Goal: Transaction & Acquisition: Purchase product/service

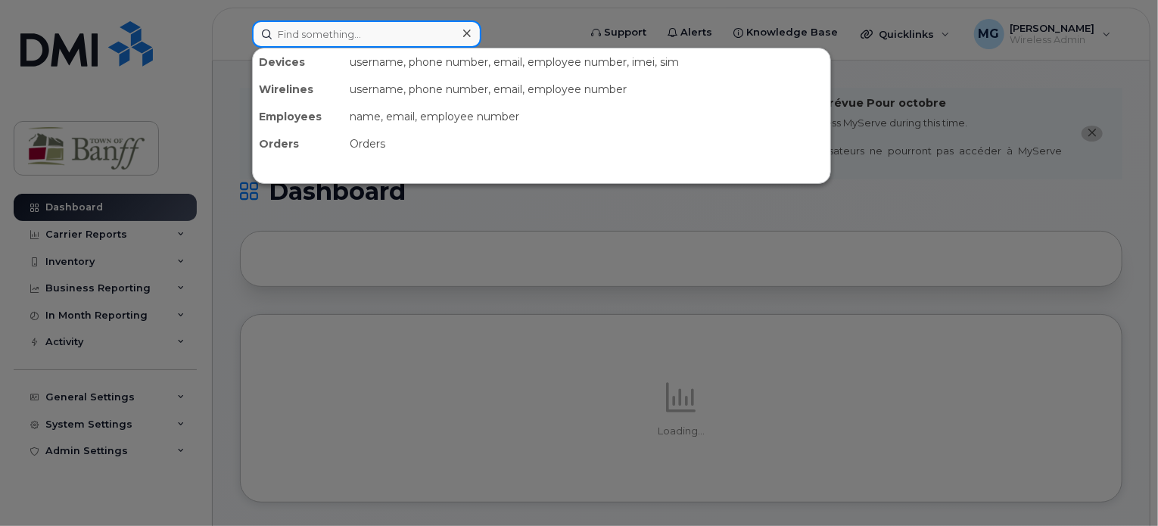
click at [400, 30] on input at bounding box center [366, 33] width 229 height 27
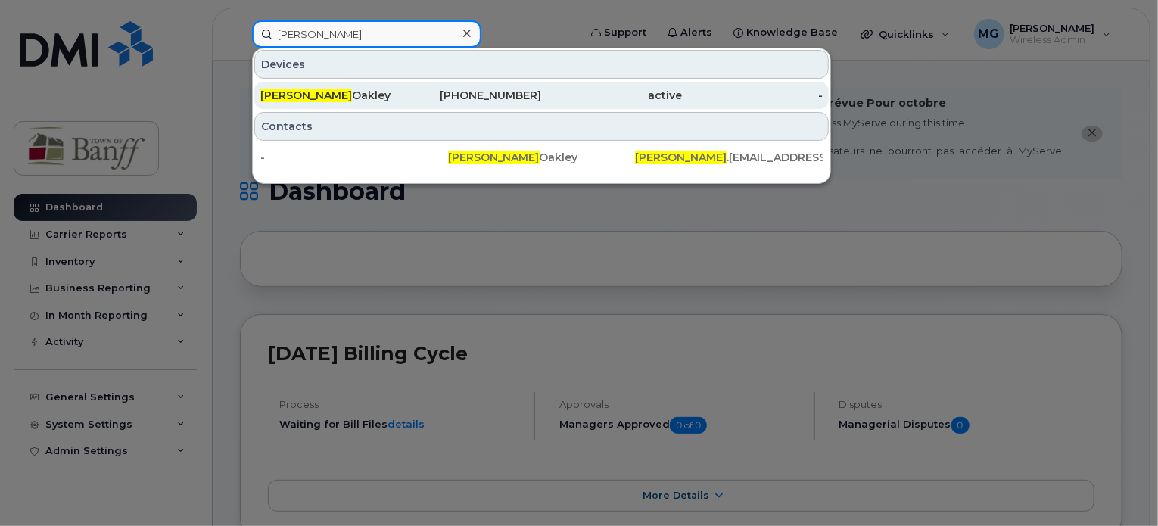
type input "sharon"
click at [499, 99] on div "403-431-5243" at bounding box center [471, 95] width 141 height 15
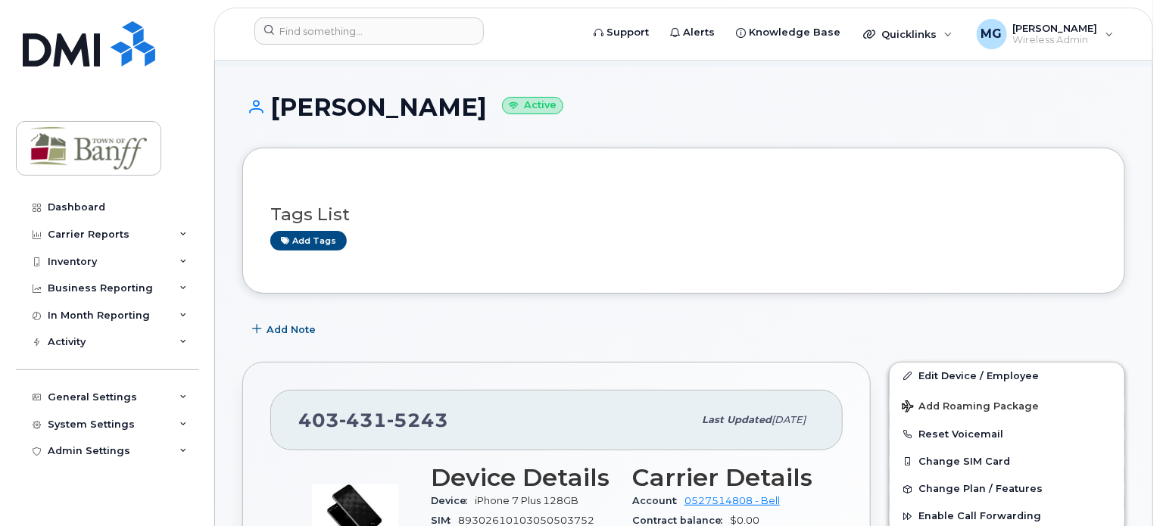
scroll to position [151, 0]
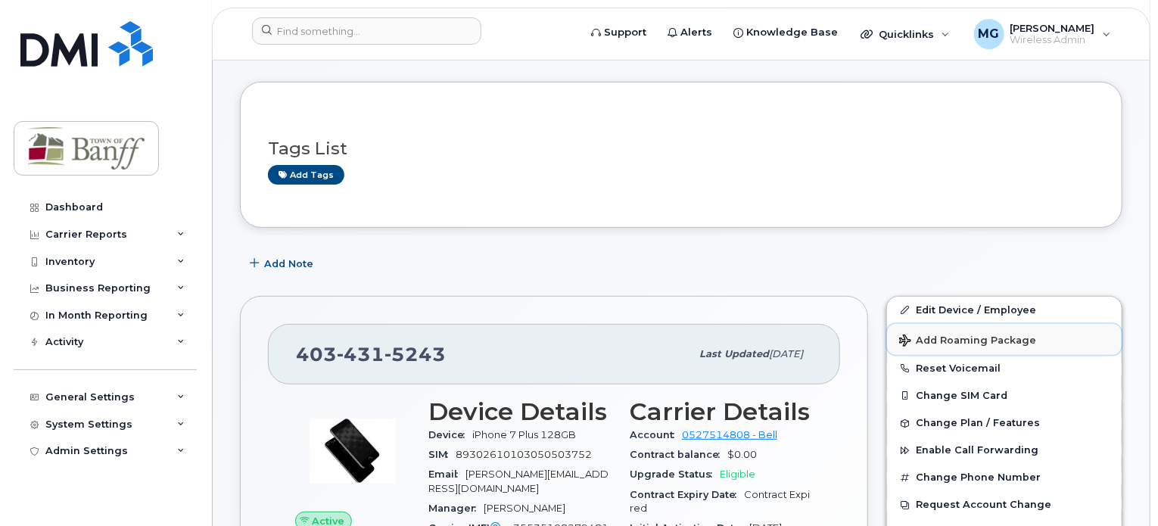
click at [975, 335] on span "Add Roaming Package" at bounding box center [967, 342] width 137 height 14
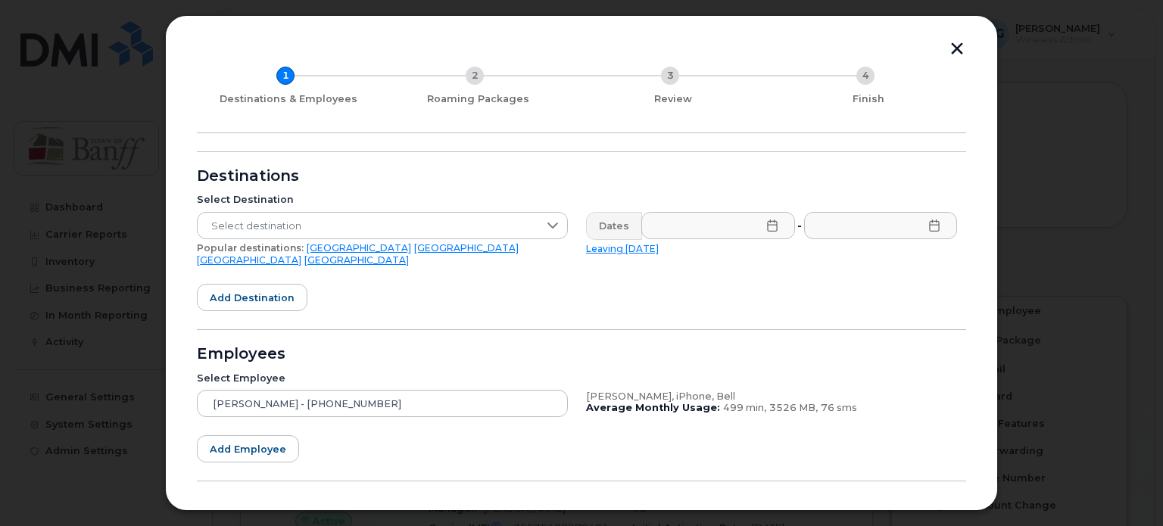
scroll to position [36, 0]
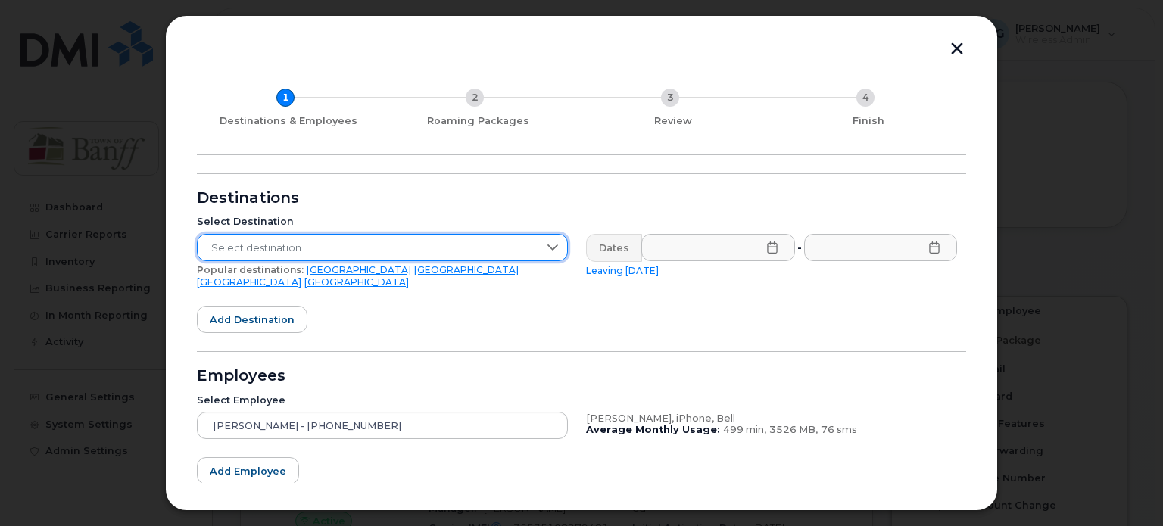
click at [436, 251] on span "Select destination" at bounding box center [368, 248] width 341 height 27
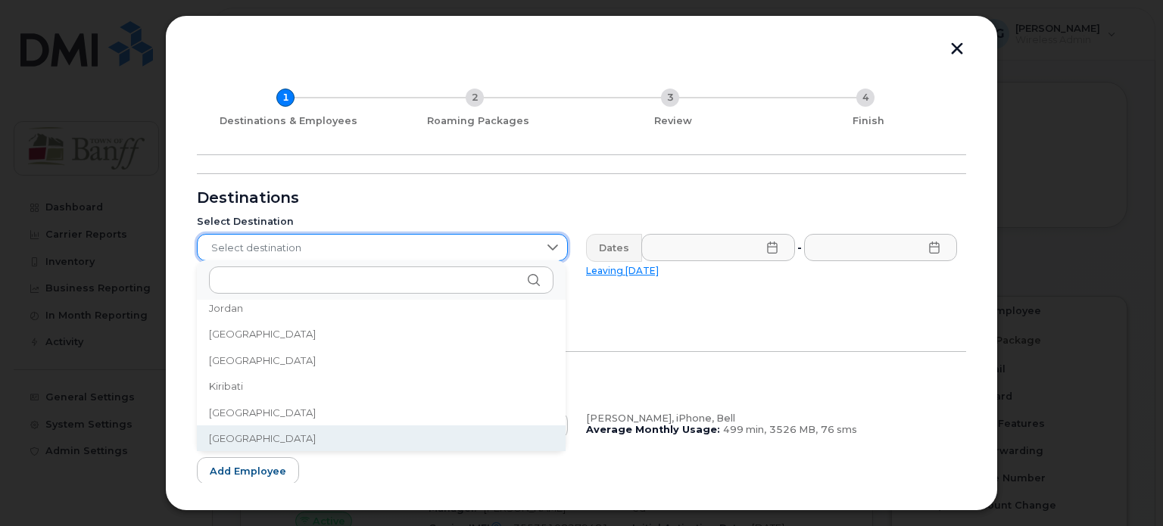
scroll to position [4303, 0]
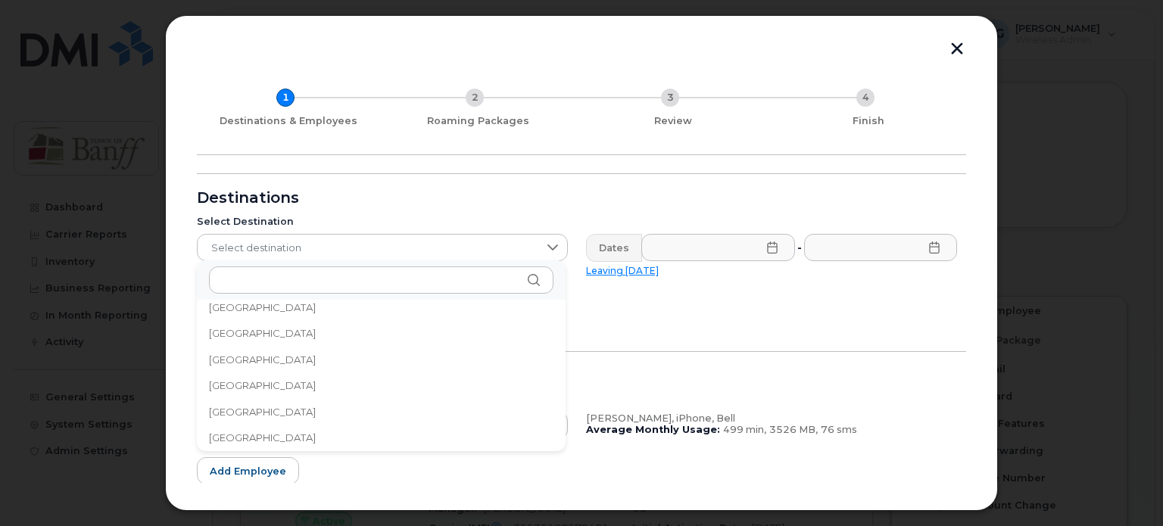
click at [400, 295] on div "206 results are available" at bounding box center [381, 279] width 369 height 39
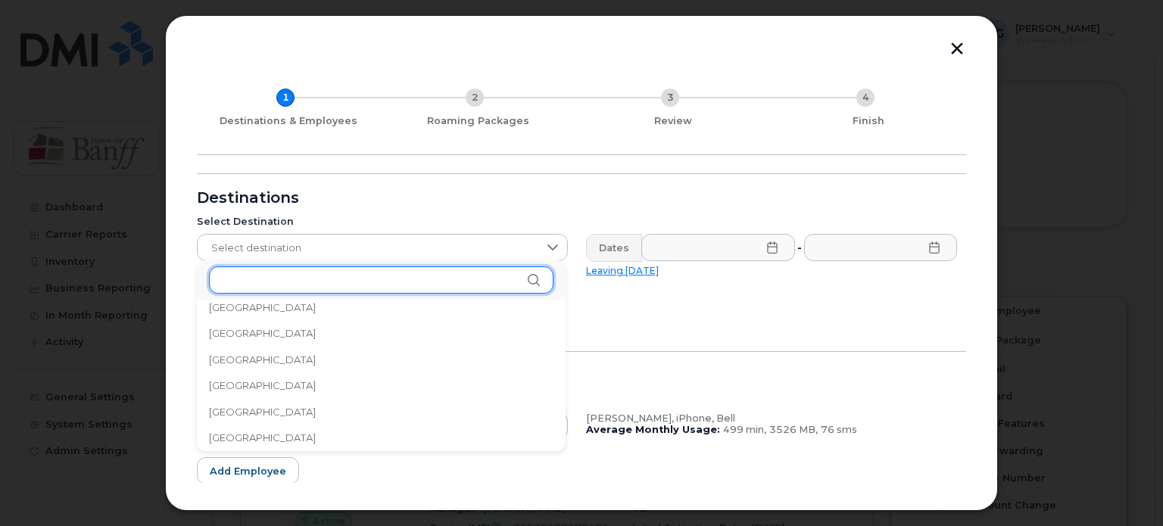
click at [403, 284] on input "text" at bounding box center [381, 280] width 344 height 27
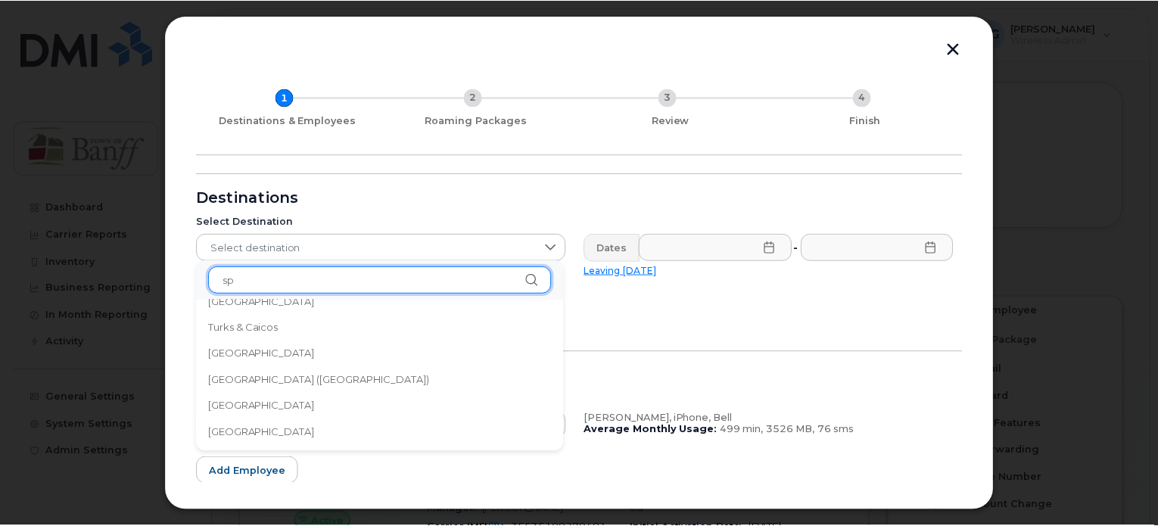
scroll to position [0, 0]
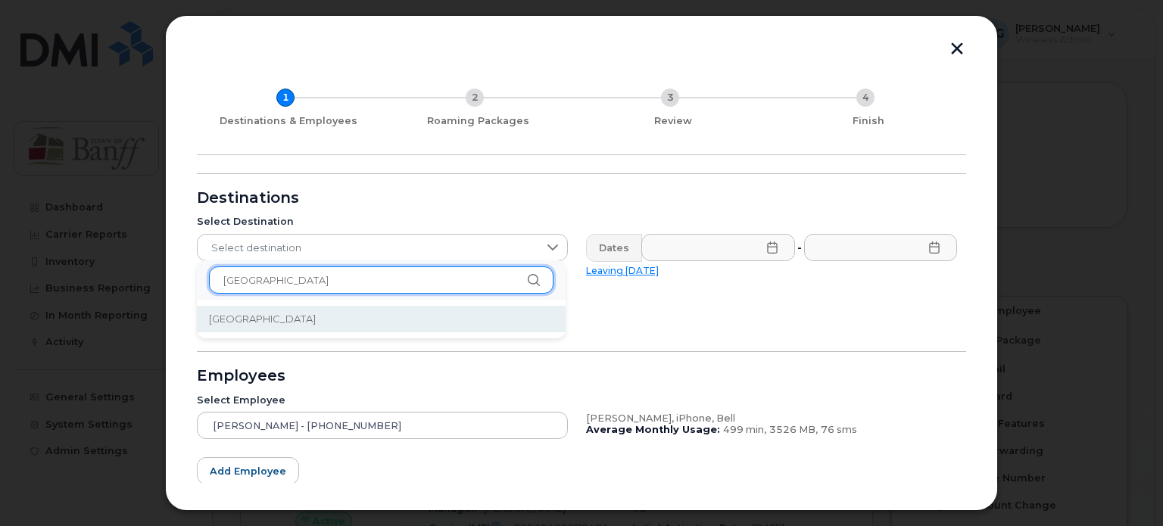
type input "spain"
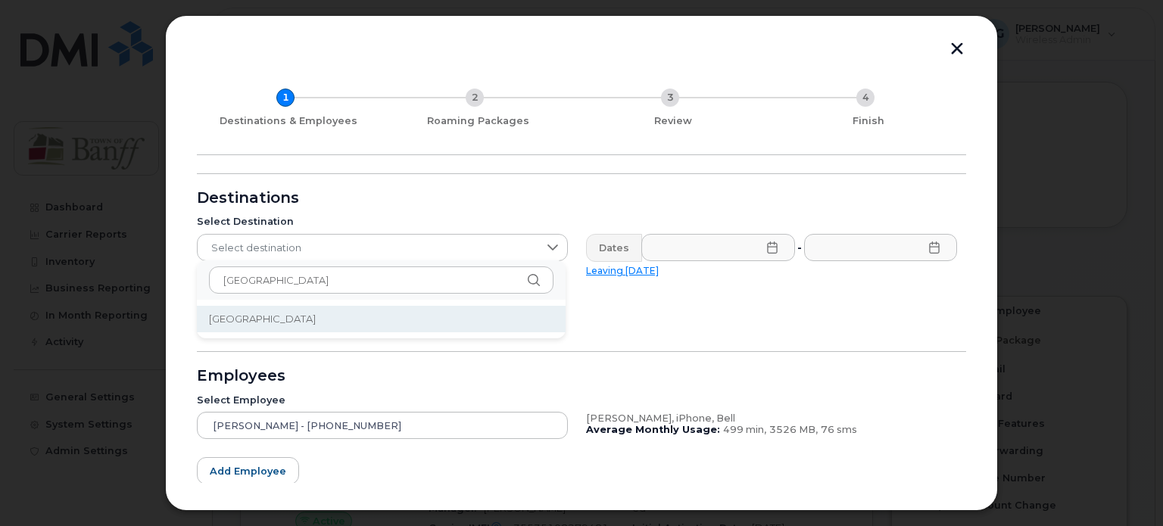
click at [380, 318] on li "[GEOGRAPHIC_DATA]" at bounding box center [381, 319] width 369 height 26
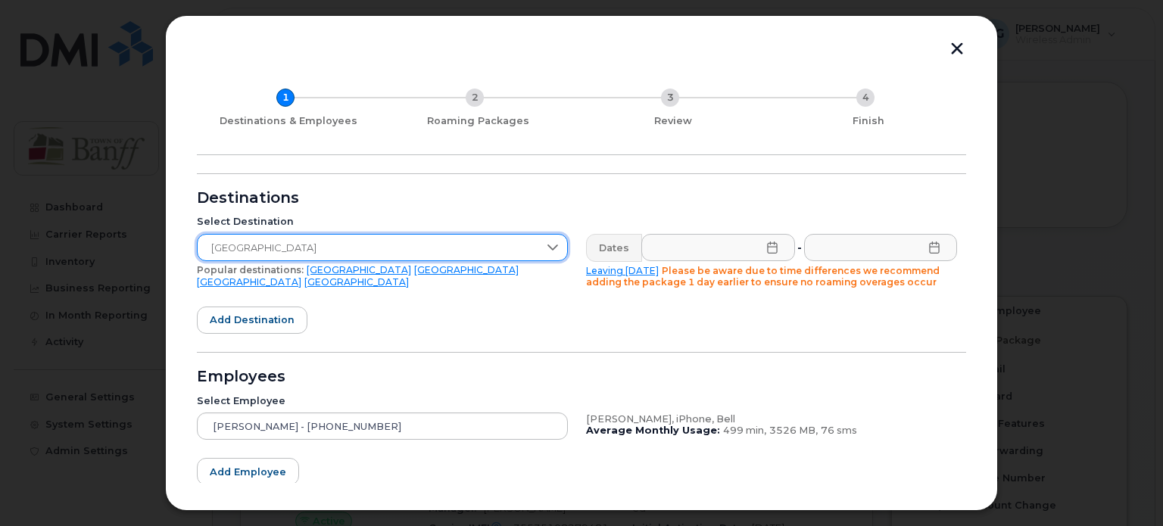
click at [966, 52] on button "button" at bounding box center [957, 50] width 23 height 16
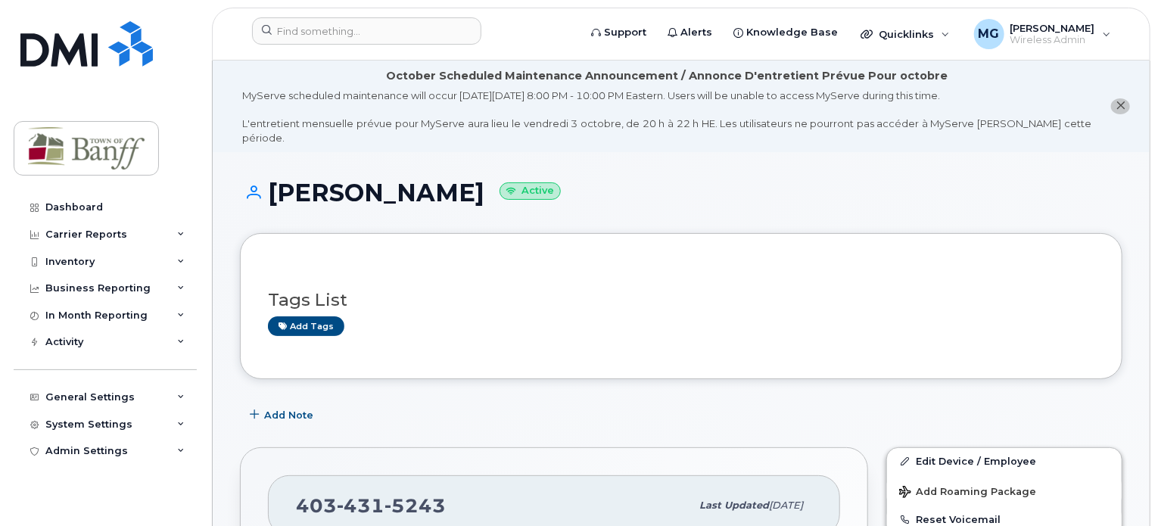
click at [770, 184] on h1 "[PERSON_NAME] Active" at bounding box center [681, 192] width 883 height 26
click at [646, 26] on span "Support" at bounding box center [625, 32] width 42 height 15
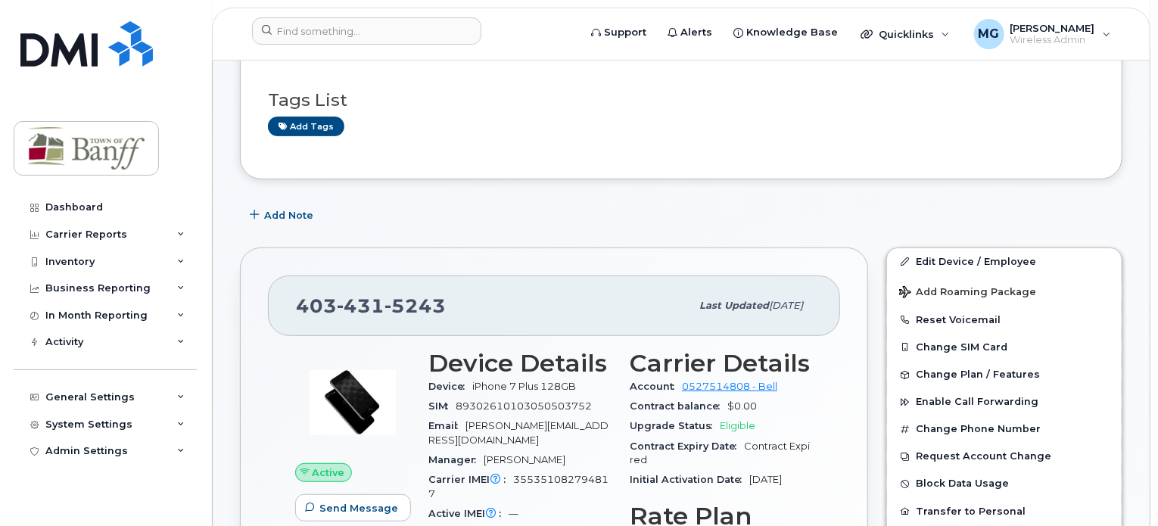
scroll to position [227, 0]
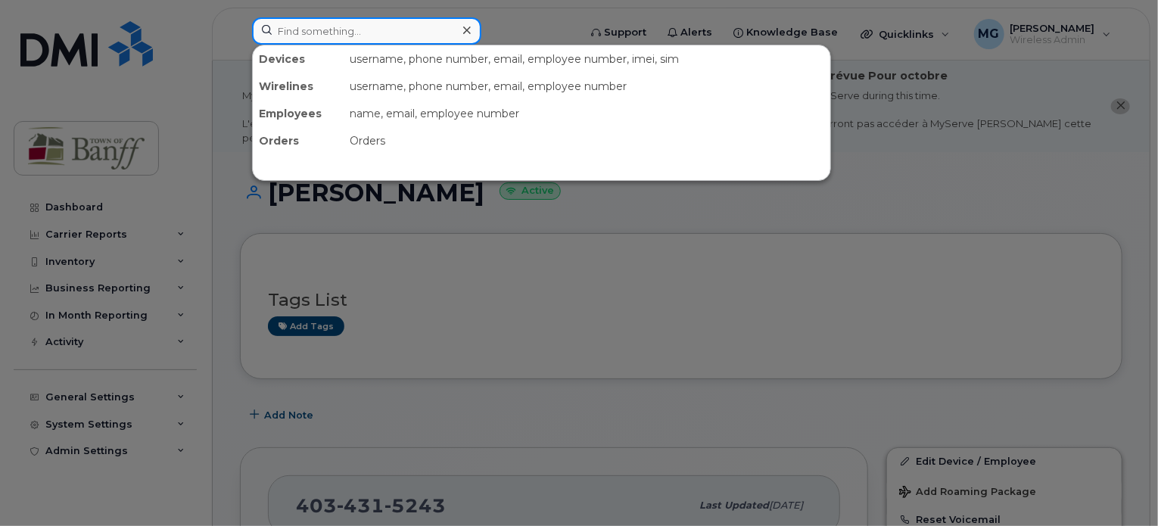
click at [285, 23] on input at bounding box center [366, 30] width 229 height 27
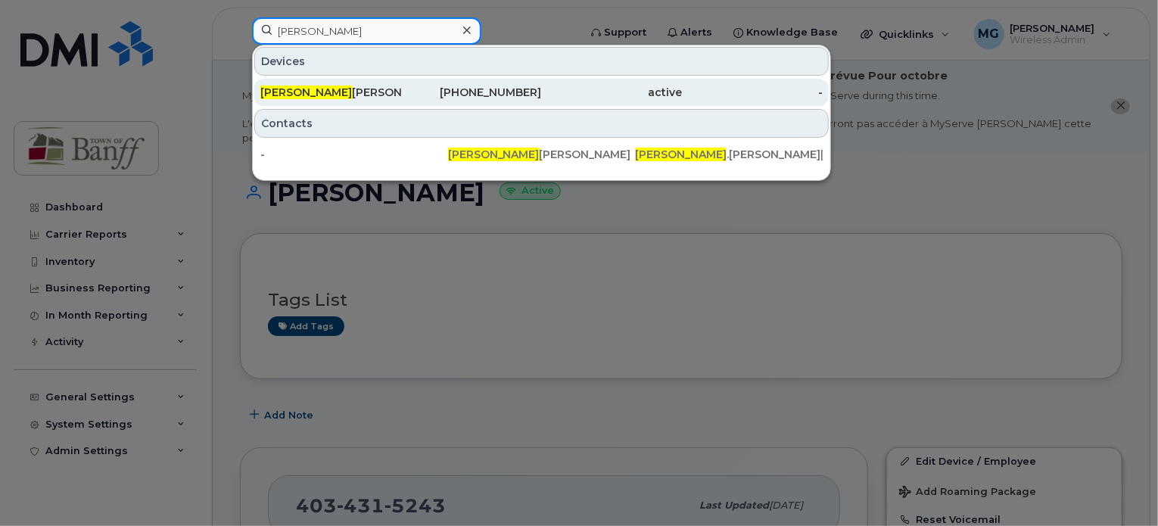
type input "kelly"
click at [294, 86] on div "Kelly Gibson" at bounding box center [330, 92] width 141 height 15
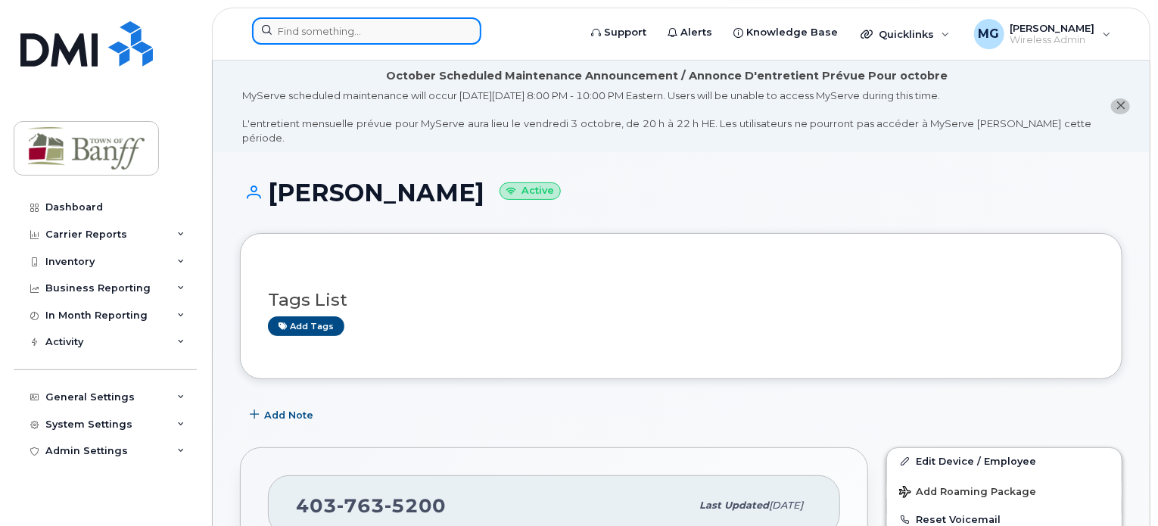
click at [317, 38] on input at bounding box center [366, 30] width 229 height 27
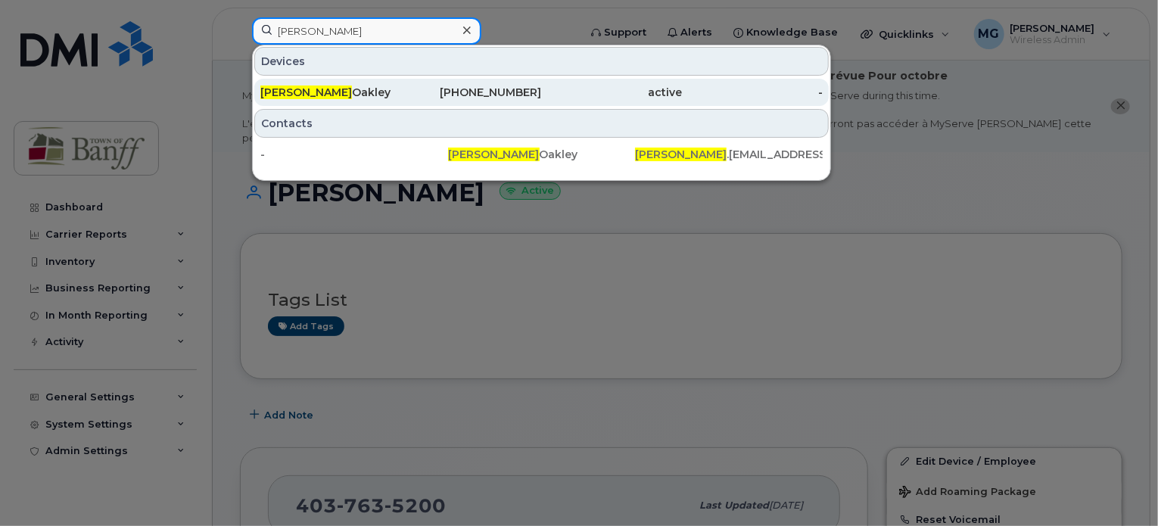
type input "[PERSON_NAME]"
click at [323, 92] on div "Sharon Oakley" at bounding box center [330, 92] width 141 height 15
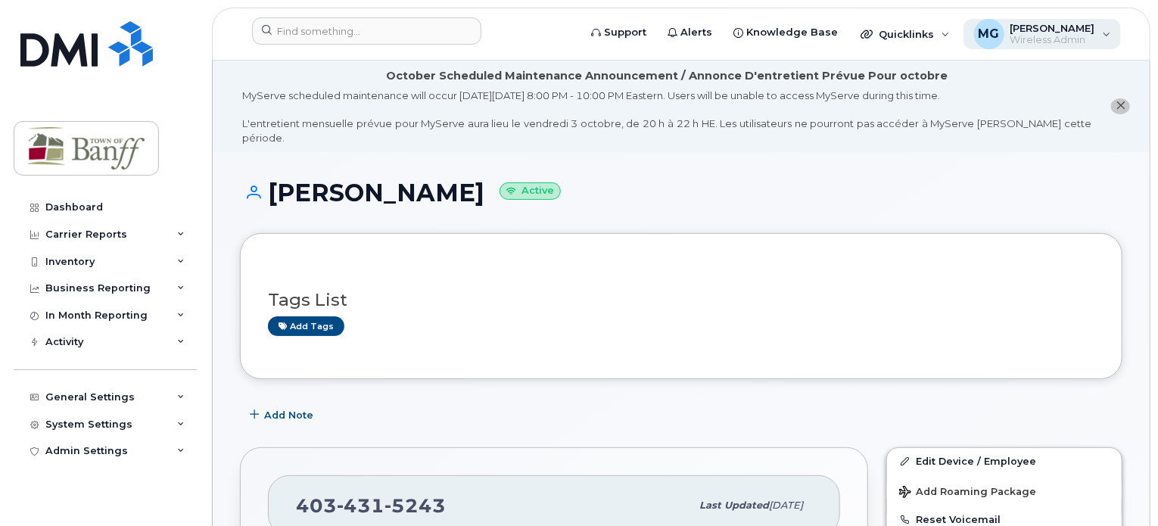
click at [1105, 36] on div "MG [PERSON_NAME] Wireless Admin" at bounding box center [1043, 34] width 158 height 30
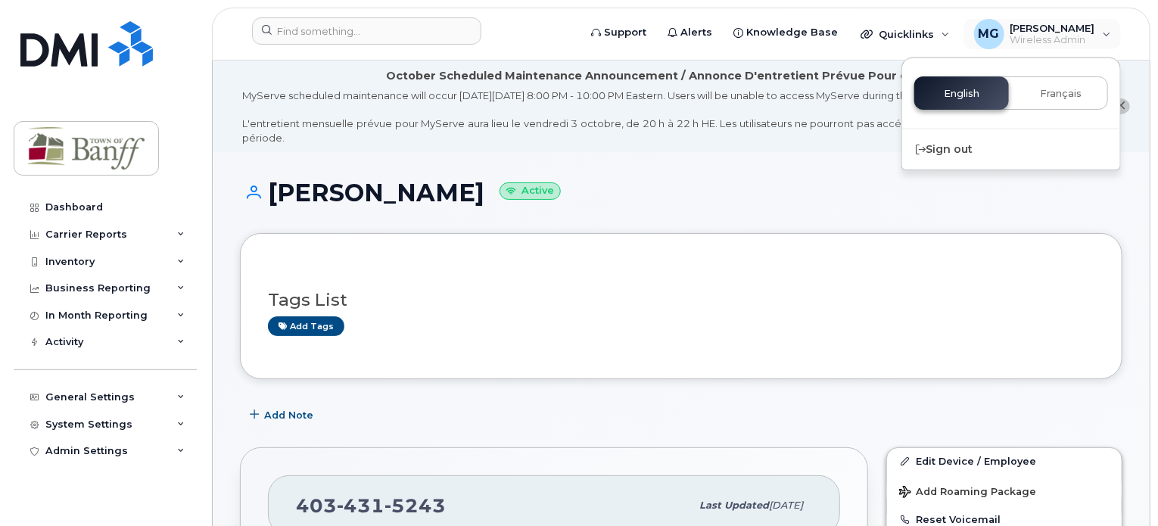
click at [763, 213] on div "[PERSON_NAME] Active" at bounding box center [681, 206] width 883 height 54
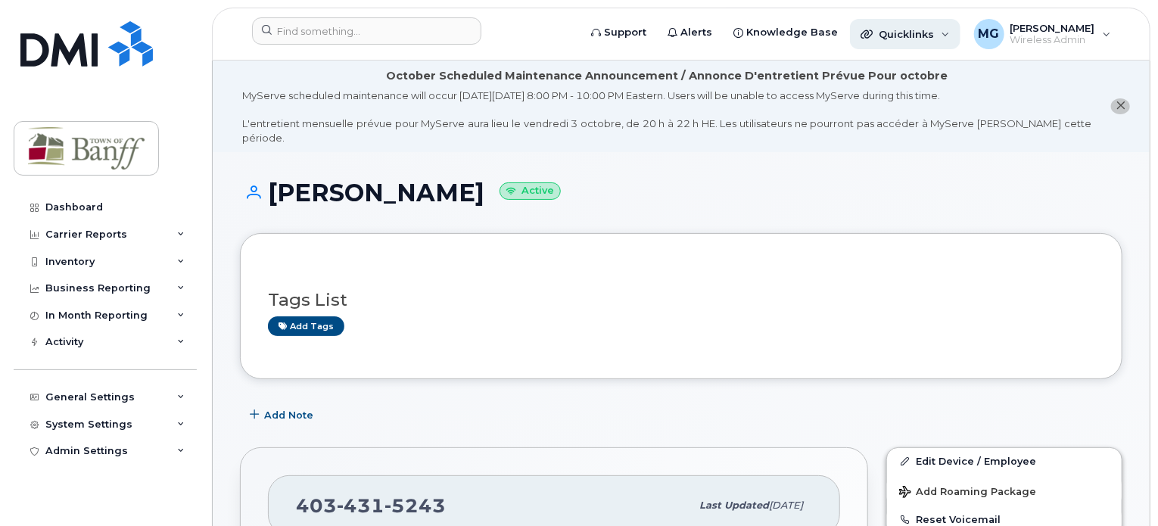
click at [927, 37] on span "Quicklinks" at bounding box center [906, 34] width 55 height 12
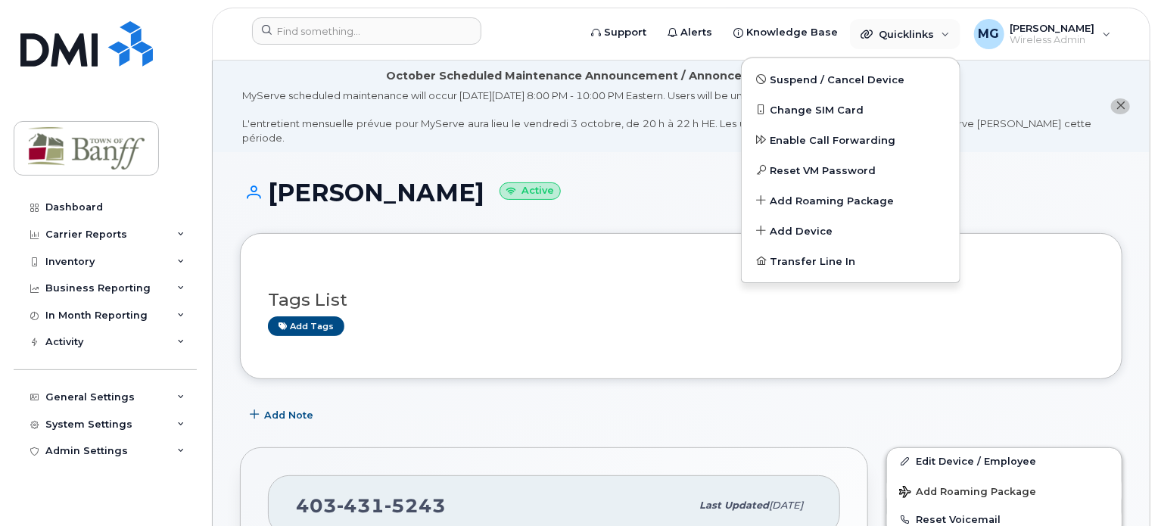
click at [1030, 179] on h1 "[PERSON_NAME] Active" at bounding box center [681, 192] width 883 height 26
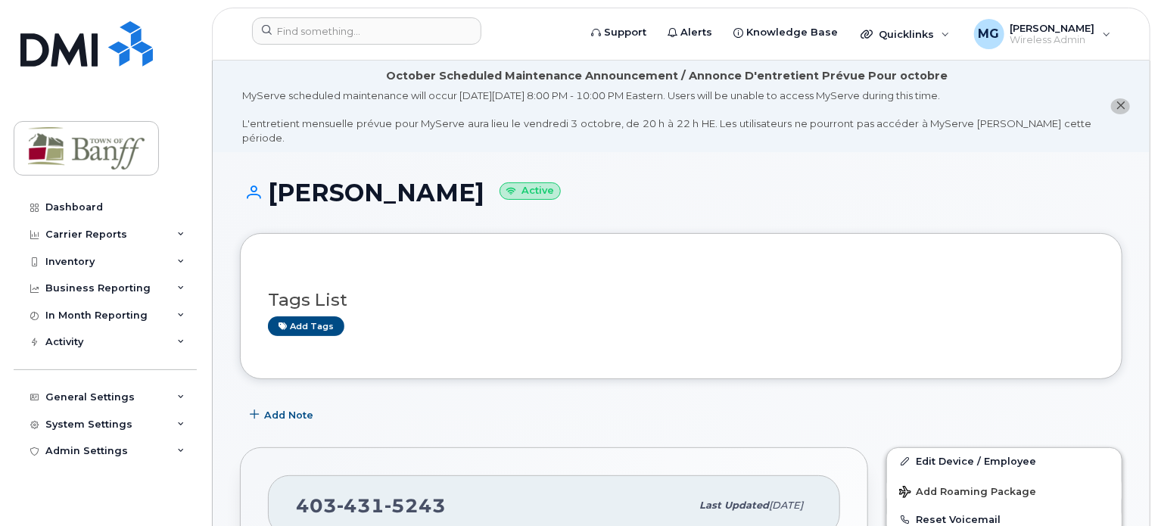
click at [1124, 101] on icon "close notification" at bounding box center [1121, 106] width 10 height 10
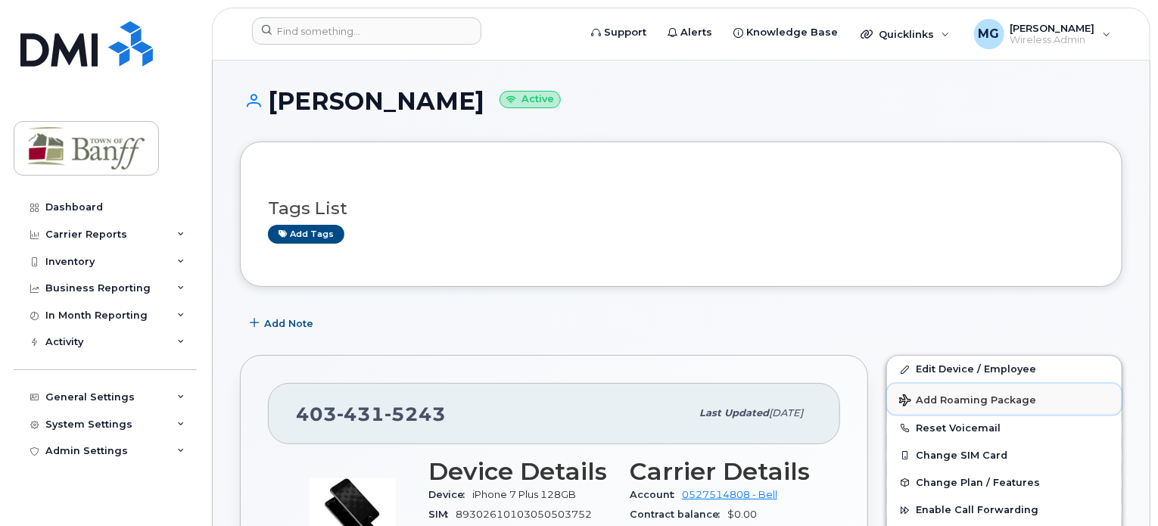
click at [968, 401] on span "Add Roaming Package" at bounding box center [967, 401] width 137 height 14
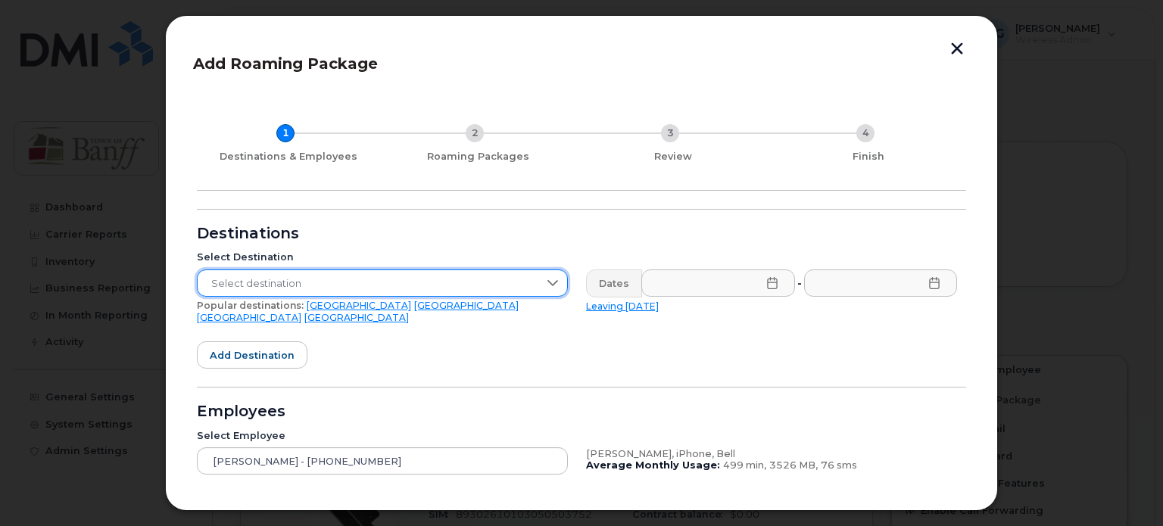
click at [364, 285] on span "Select destination" at bounding box center [368, 283] width 341 height 27
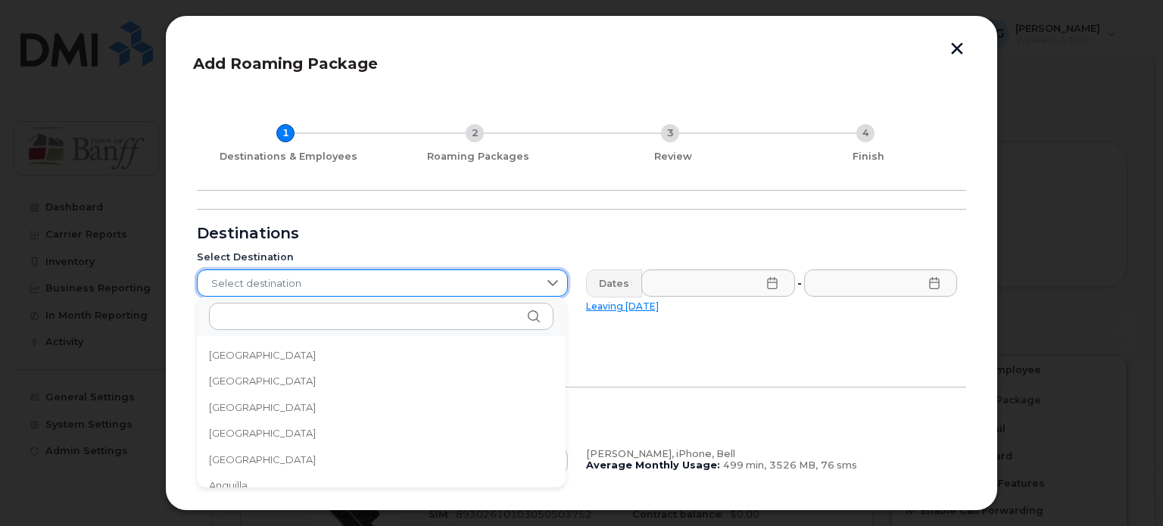
click at [954, 48] on button "button" at bounding box center [957, 50] width 23 height 16
